Goal: Check status: Check status

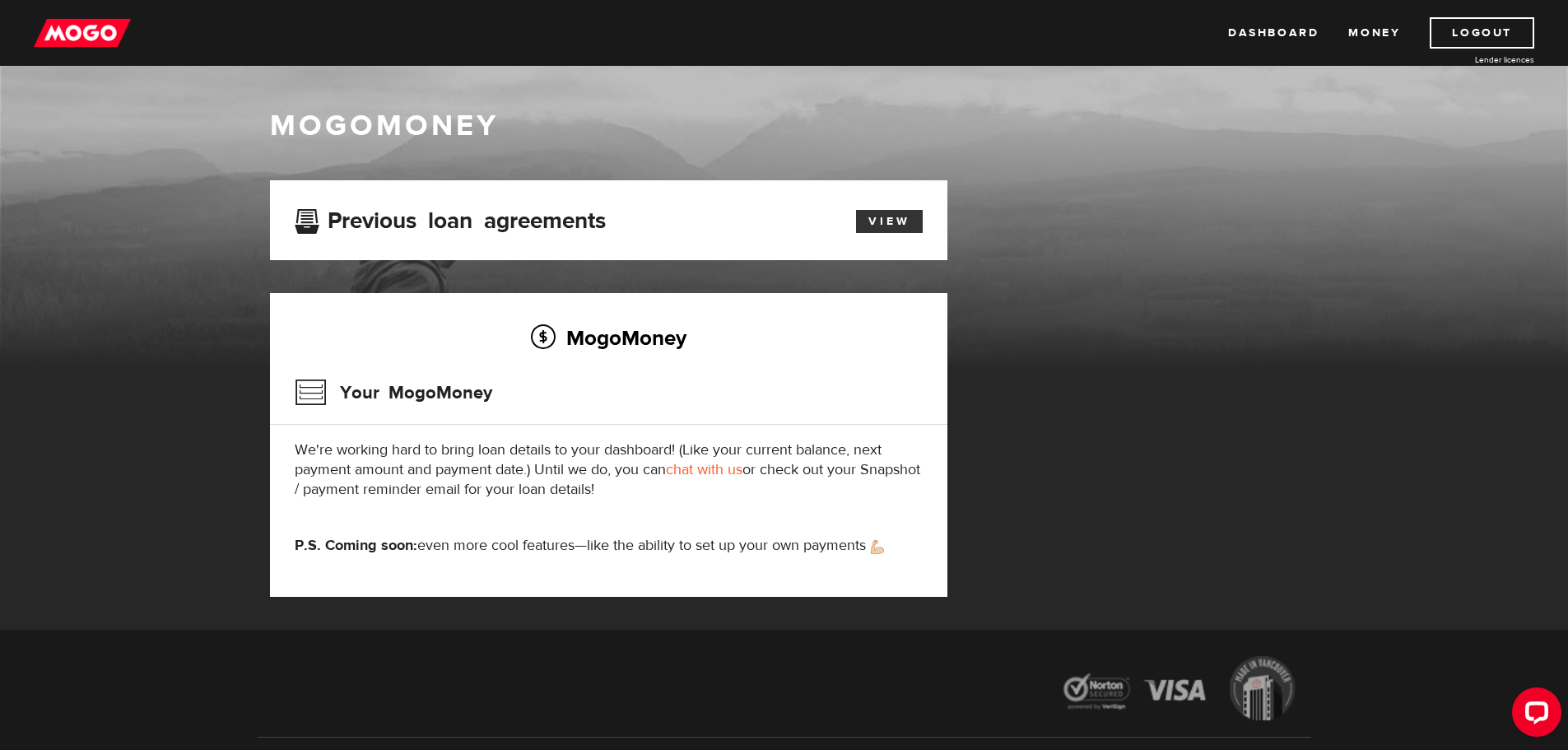
click at [885, 232] on link "View" at bounding box center [889, 222] width 67 height 23
click at [883, 217] on link "View" at bounding box center [889, 222] width 67 height 23
click at [91, 26] on img at bounding box center [82, 33] width 97 height 31
click at [866, 218] on link "View" at bounding box center [889, 222] width 67 height 23
